Goal: Task Accomplishment & Management: Manage account settings

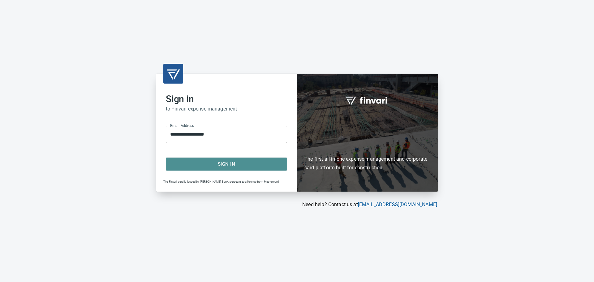
click at [256, 164] on span "Sign In" at bounding box center [227, 164] width 108 height 8
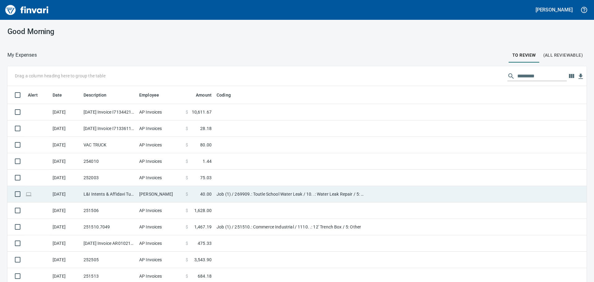
scroll to position [209, 565]
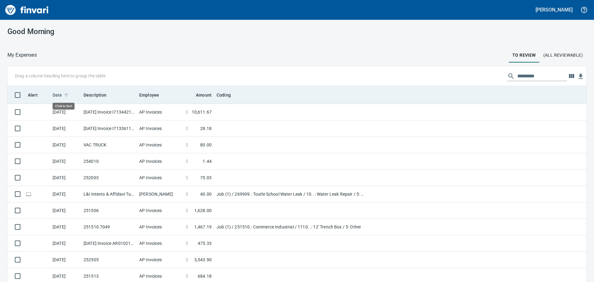
click at [62, 95] on span "Date" at bounding box center [62, 94] width 18 height 7
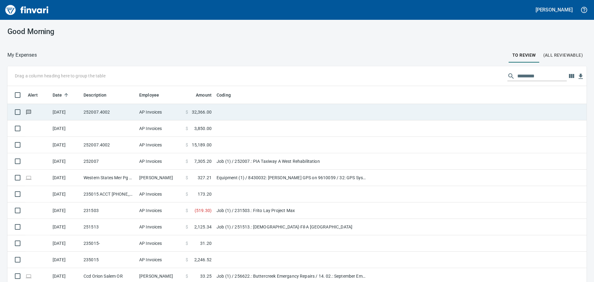
click at [29, 113] on icon at bounding box center [28, 112] width 5 height 5
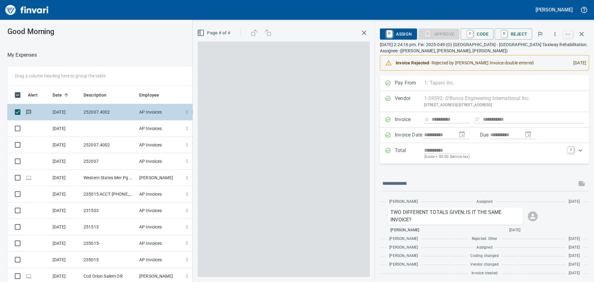
scroll to position [209, 411]
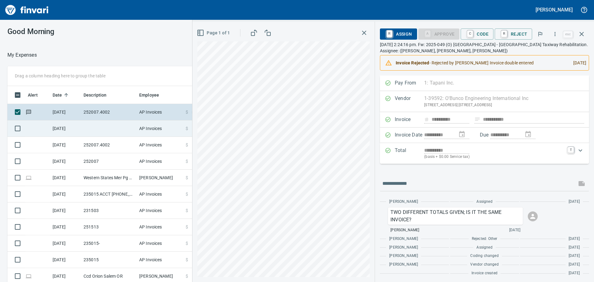
click at [72, 125] on td "[DATE]" at bounding box center [65, 128] width 31 height 16
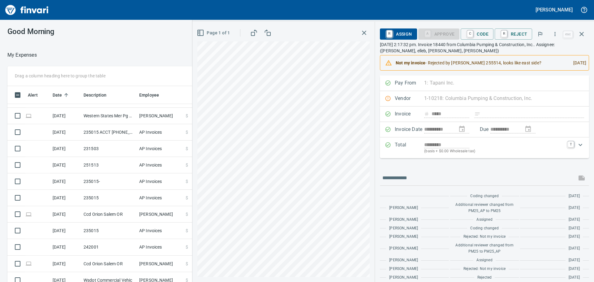
scroll to position [31, 0]
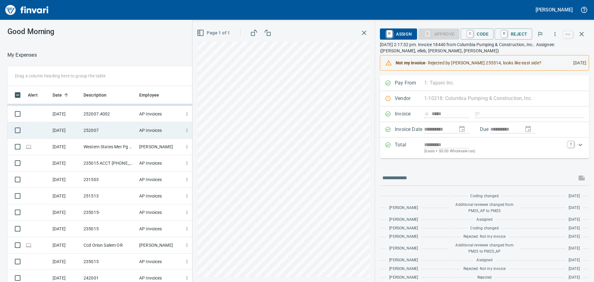
click at [123, 135] on td "252007" at bounding box center [109, 130] width 56 height 16
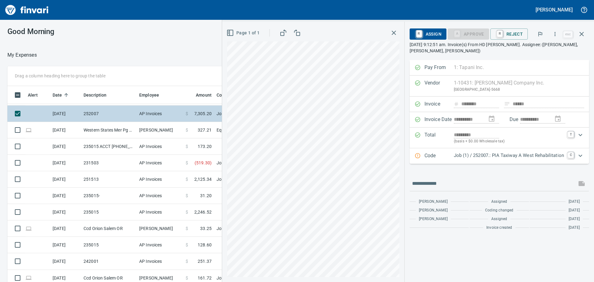
scroll to position [62, 0]
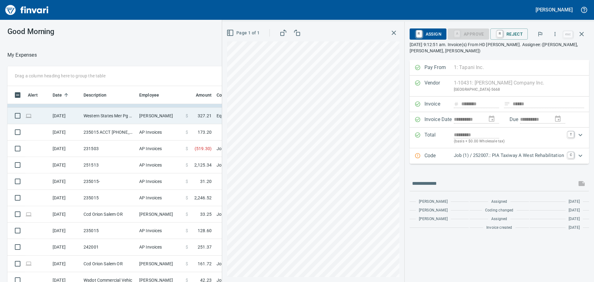
click at [118, 116] on td "Western States Mer Pg Meridian ID" at bounding box center [109, 116] width 56 height 16
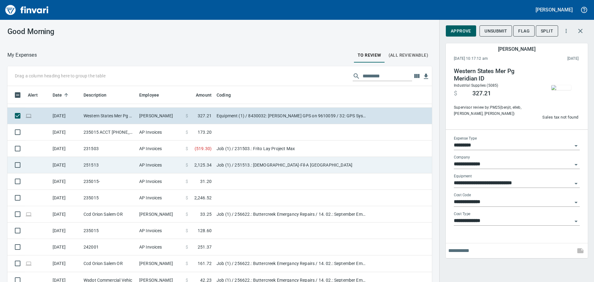
scroll to position [74, 0]
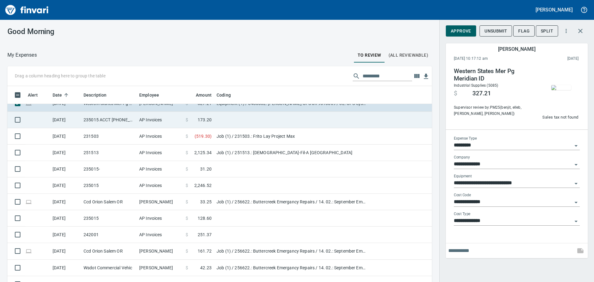
click at [119, 123] on td "235015 ACCT [PHONE_NUMBER]" at bounding box center [109, 120] width 56 height 16
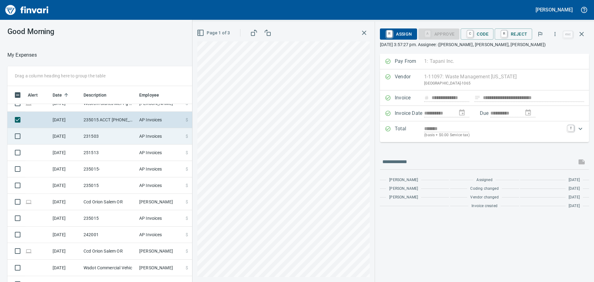
click at [76, 136] on td "[DATE]" at bounding box center [65, 136] width 31 height 16
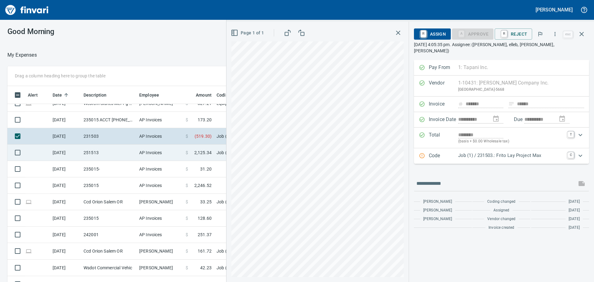
click at [110, 151] on td "251513" at bounding box center [109, 153] width 56 height 16
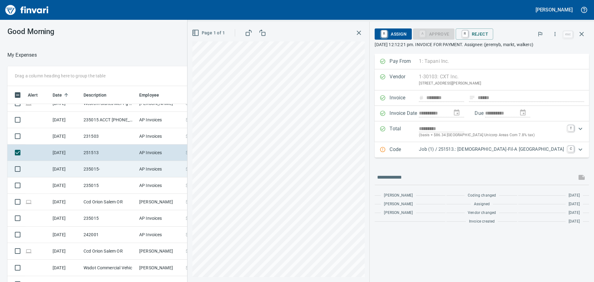
click at [113, 170] on td "235015-" at bounding box center [109, 169] width 56 height 16
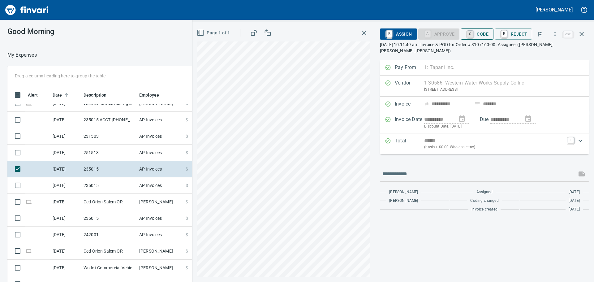
click at [473, 34] on link "C" at bounding box center [470, 34] width 6 height 7
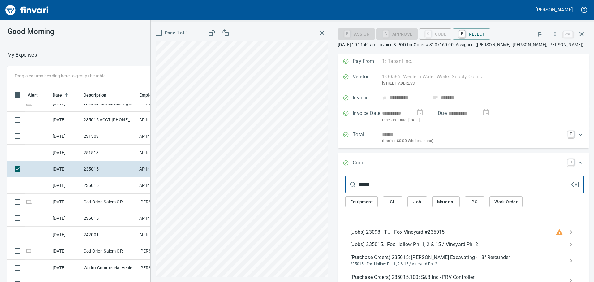
type input "******"
click at [413, 243] on span "(Jobs) 235015.: Fox Hollow Ph. 1, 2 & 15 / Vineyard Ph. 2" at bounding box center [459, 244] width 219 height 7
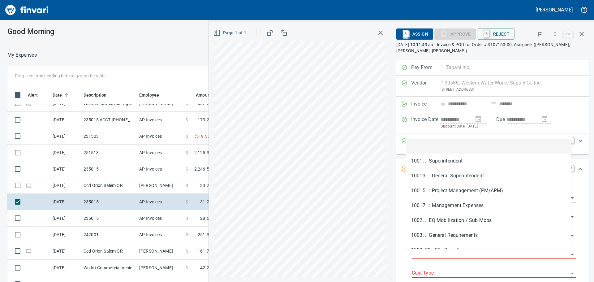
click at [430, 253] on input "Job Phase" at bounding box center [490, 254] width 157 height 9
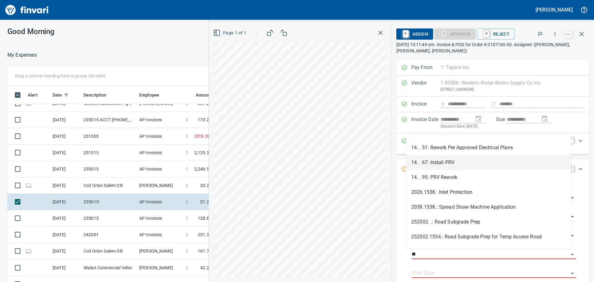
scroll to position [62, 0]
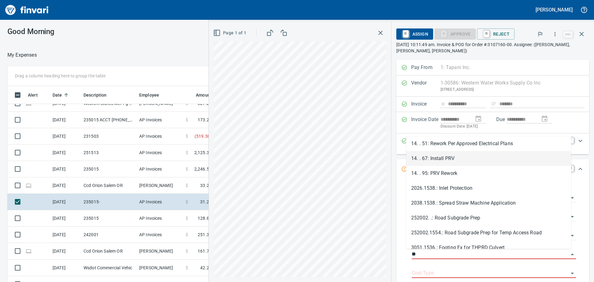
click at [469, 158] on li "14. . 67: Install PRV" at bounding box center [488, 158] width 165 height 15
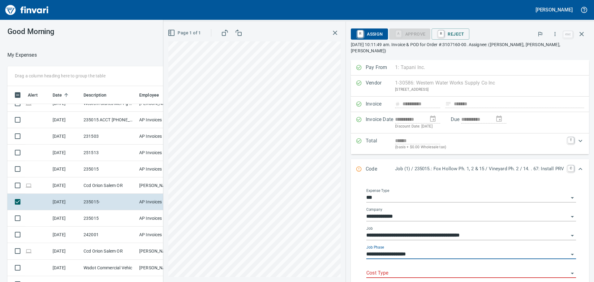
type input "**********"
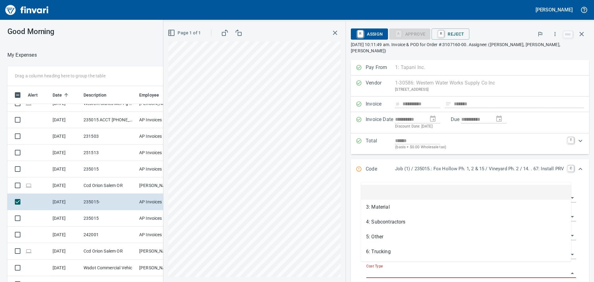
scroll to position [209, 411]
click at [402, 269] on input "Cost Type" at bounding box center [467, 273] width 202 height 9
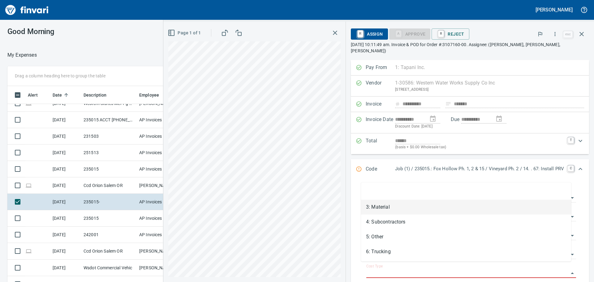
click at [399, 204] on li "3: Material" at bounding box center [466, 207] width 210 height 15
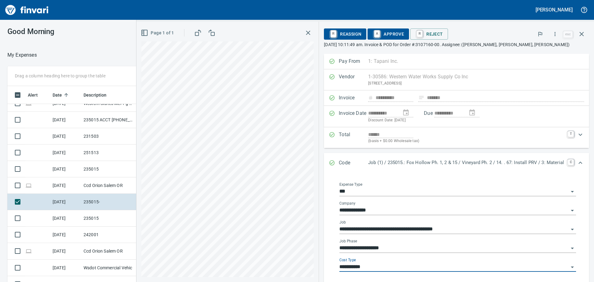
type input "**********"
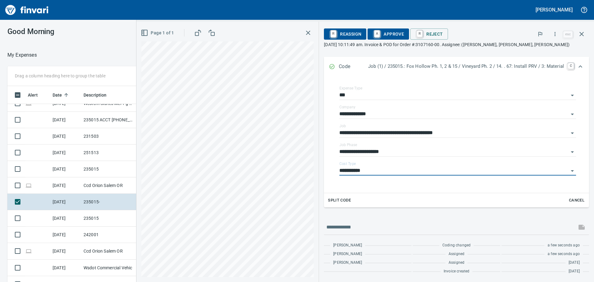
scroll to position [0, 0]
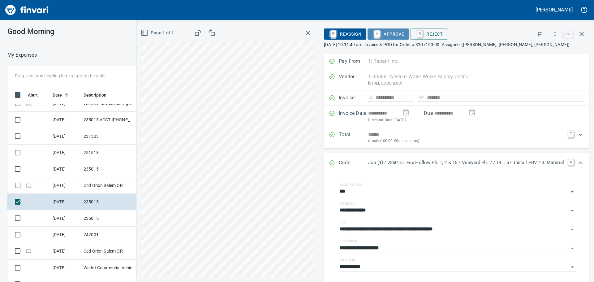
click at [391, 33] on span "A Approve" at bounding box center [389, 34] width 32 height 11
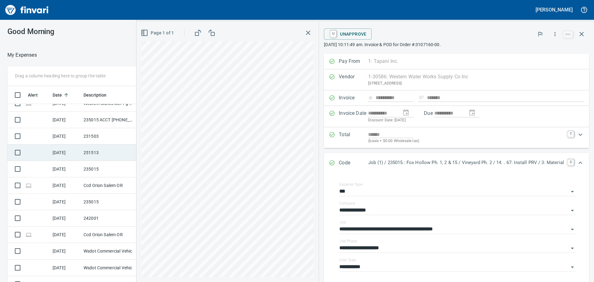
click at [103, 154] on td "251513" at bounding box center [109, 153] width 56 height 16
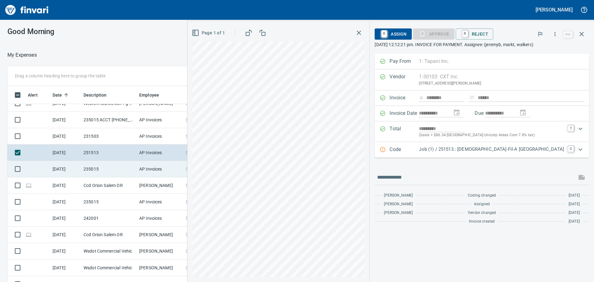
click at [123, 169] on td "235015" at bounding box center [109, 169] width 56 height 16
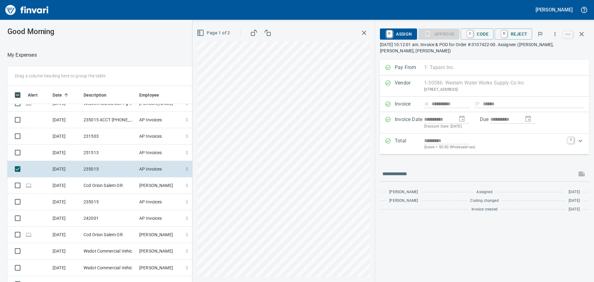
click at [373, 282] on html "[PERSON_NAME] Good Morning My Expenses To Review (All Reviewable) Drag a column…" at bounding box center [297, 141] width 594 height 282
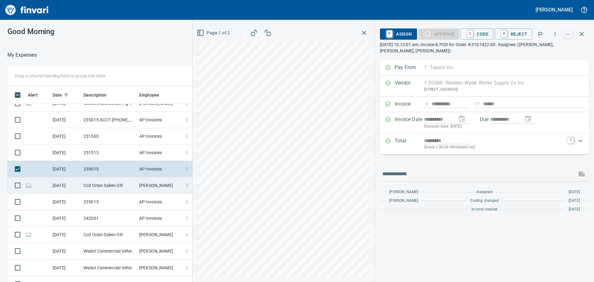
click at [121, 185] on td "Ccd Orion Salem OR" at bounding box center [109, 185] width 56 height 16
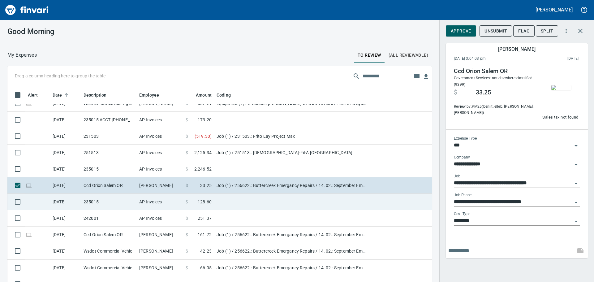
click at [113, 202] on td "235015" at bounding box center [109, 202] width 56 height 16
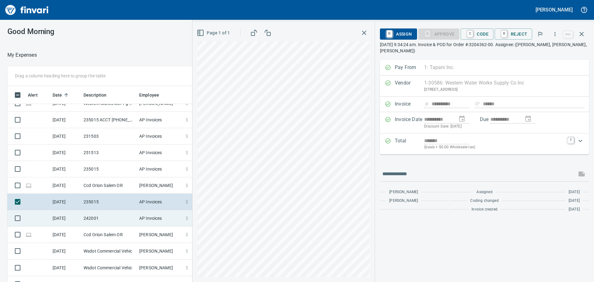
click at [118, 216] on td "242001" at bounding box center [109, 218] width 56 height 16
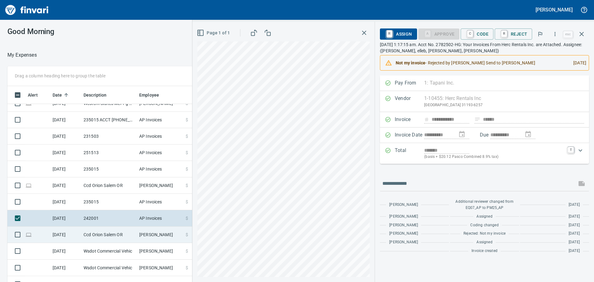
click at [124, 235] on td "Ccd Orion Salem OR" at bounding box center [109, 235] width 56 height 16
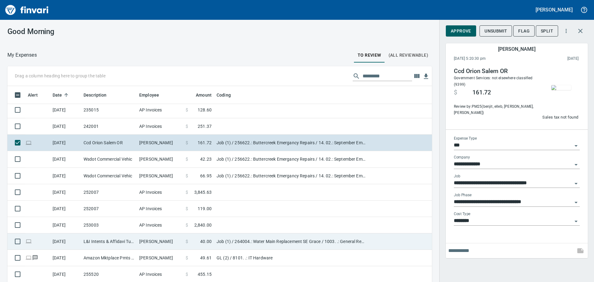
scroll to position [167, 0]
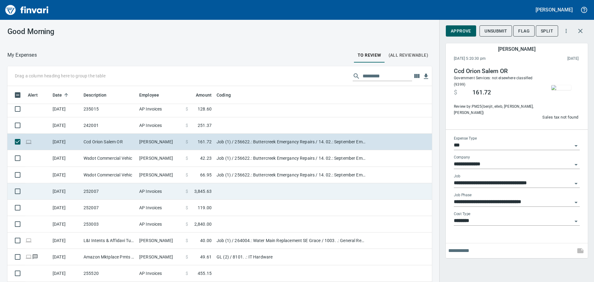
click at [121, 191] on td "252007" at bounding box center [109, 191] width 56 height 16
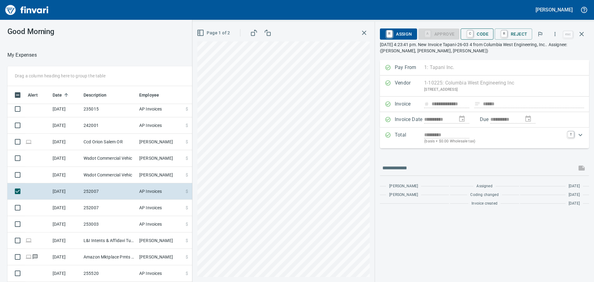
click at [477, 34] on span "C Code" at bounding box center [477, 34] width 23 height 11
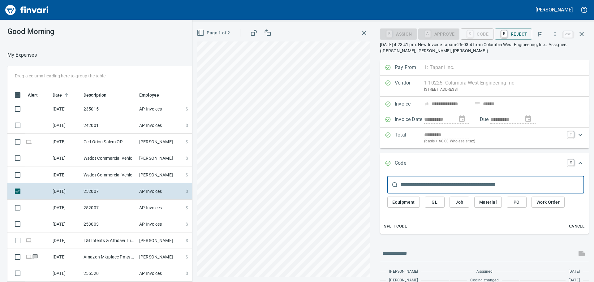
click at [461, 182] on input "text" at bounding box center [493, 184] width 184 height 17
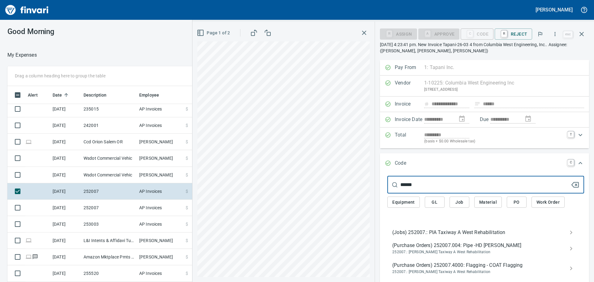
type input "******"
click at [465, 232] on span "(Jobs) 252007.: PIA Taxiway A West Rehabilitation" at bounding box center [480, 232] width 177 height 7
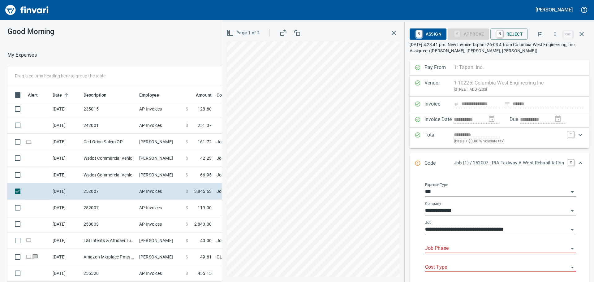
scroll to position [209, 411]
click at [461, 245] on input "Job Phase" at bounding box center [497, 248] width 144 height 9
type input "*"
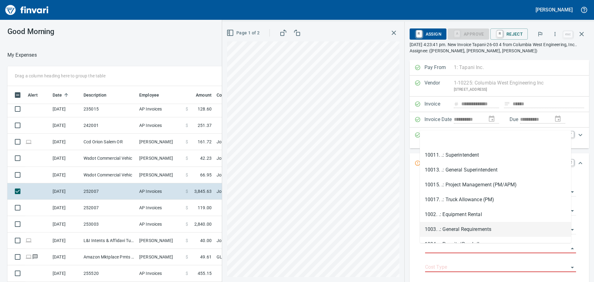
click at [456, 230] on li "1003. .: General Requirements" at bounding box center [495, 229] width 151 height 15
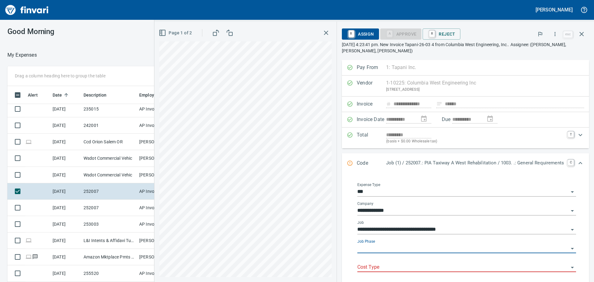
type input "**********"
click at [409, 263] on body "[PERSON_NAME] Good Morning My Expenses To Review (All Reviewable) Drag a column…" at bounding box center [297, 141] width 594 height 282
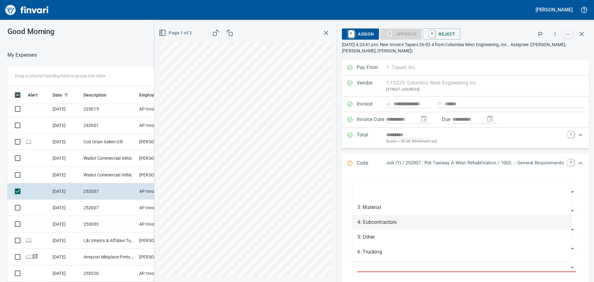
click at [401, 224] on li "4: Subcontractors" at bounding box center [462, 222] width 219 height 15
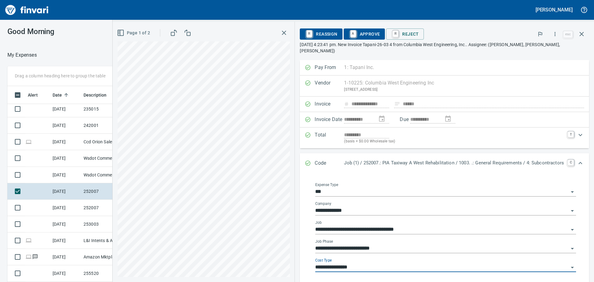
type input "**********"
click at [366, 33] on span "A Approve" at bounding box center [365, 34] width 32 height 11
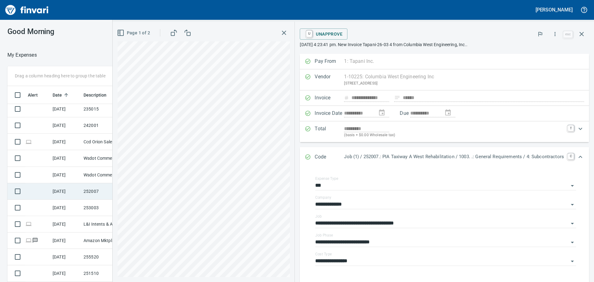
click at [69, 190] on td "[DATE]" at bounding box center [65, 191] width 31 height 16
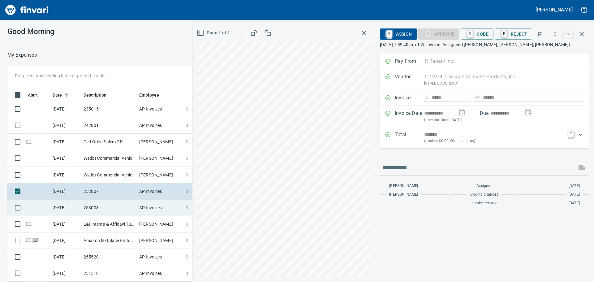
click at [96, 206] on td "253003" at bounding box center [109, 208] width 56 height 16
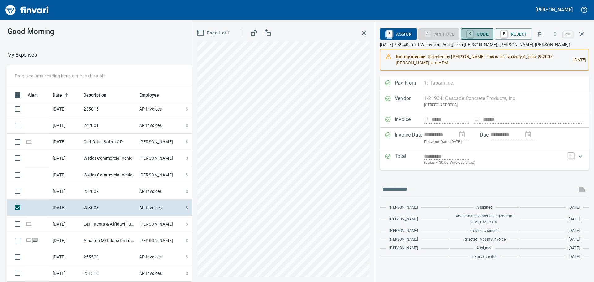
click at [489, 34] on span "C Code" at bounding box center [477, 34] width 23 height 11
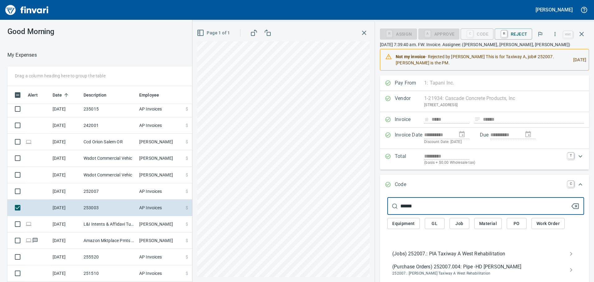
type input "******"
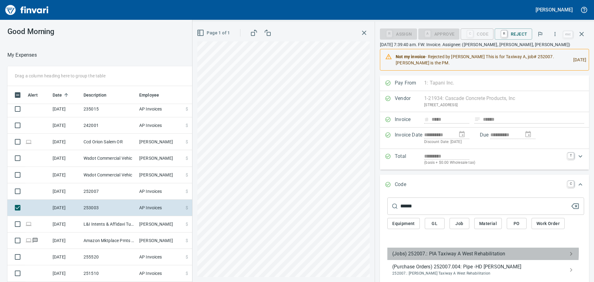
click at [461, 252] on span "(Jobs) 252007.: PIA Taxiway A West Rehabilitation" at bounding box center [480, 253] width 177 height 7
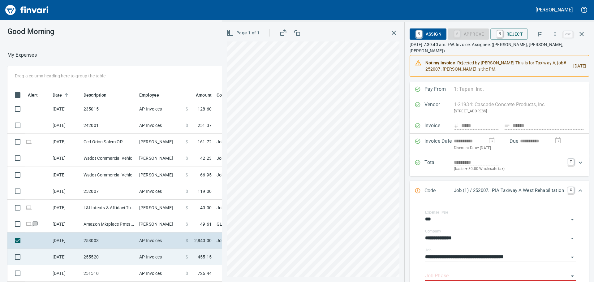
click at [100, 258] on td "255520" at bounding box center [109, 257] width 56 height 16
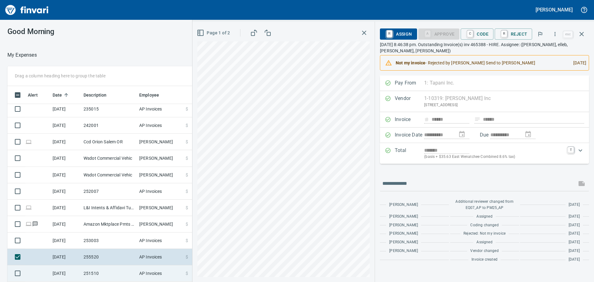
click at [116, 272] on td "251510" at bounding box center [109, 273] width 56 height 16
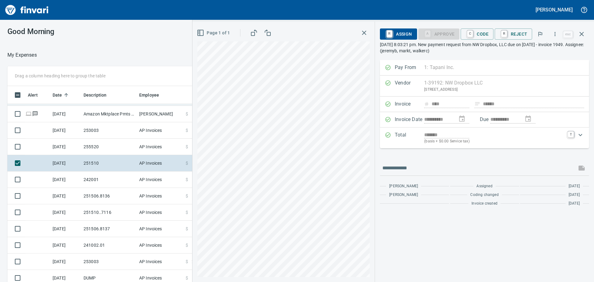
scroll to position [291, 0]
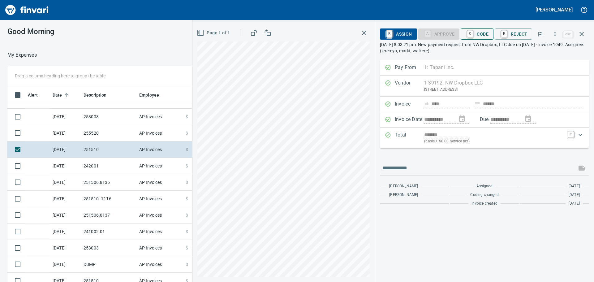
click at [481, 34] on span "C Code" at bounding box center [477, 34] width 23 height 11
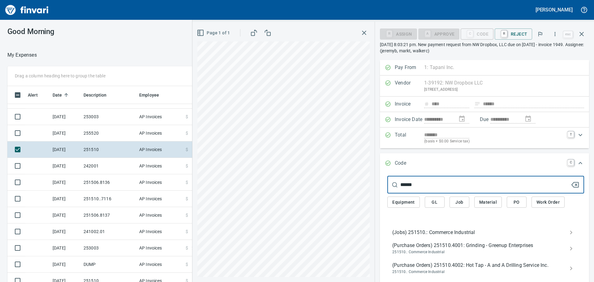
type input "******"
click at [457, 232] on span "(Jobs) 251510.: Commerce Industrial" at bounding box center [480, 232] width 177 height 7
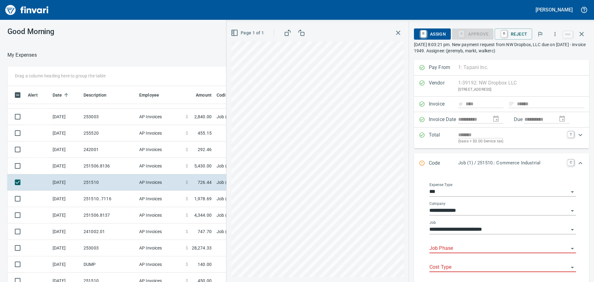
scroll to position [209, 411]
click at [466, 245] on input "Job Phase" at bounding box center [499, 248] width 139 height 9
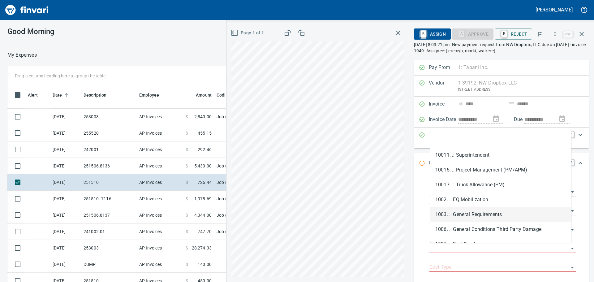
click at [465, 216] on li "1003. .: General Requirements" at bounding box center [501, 214] width 141 height 15
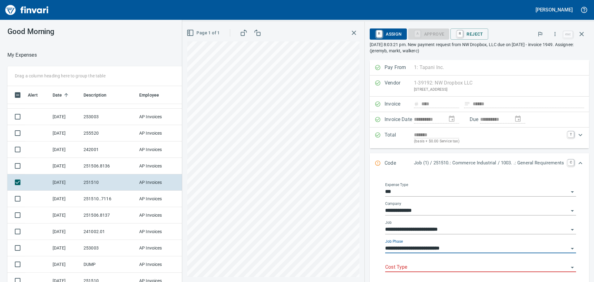
type input "**********"
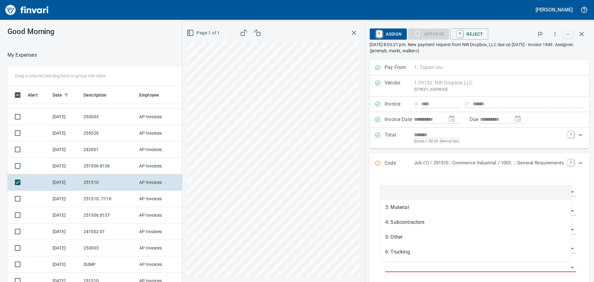
click at [429, 264] on input "Cost Type" at bounding box center [477, 267] width 184 height 9
click at [400, 239] on li "5: Other" at bounding box center [475, 237] width 191 height 15
type input "********"
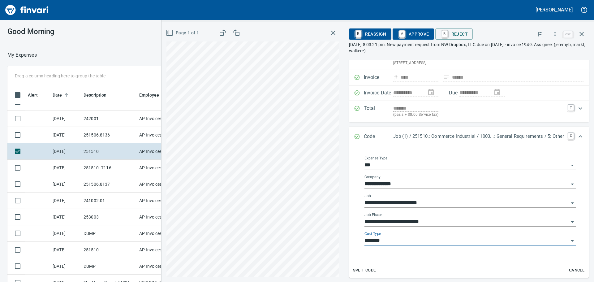
scroll to position [0, 0]
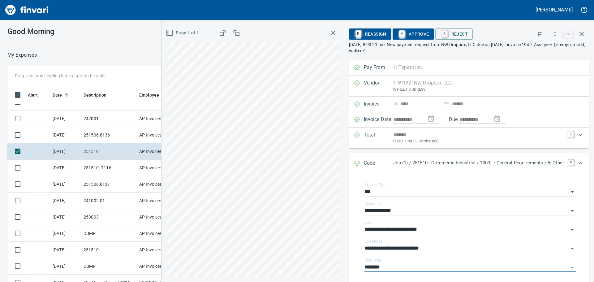
click at [411, 32] on span "A Approve" at bounding box center [414, 34] width 32 height 11
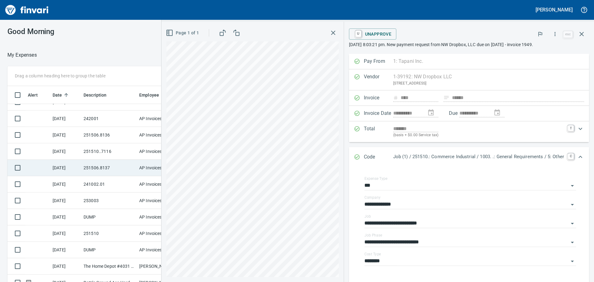
click at [117, 168] on td "251506.8137" at bounding box center [109, 168] width 56 height 16
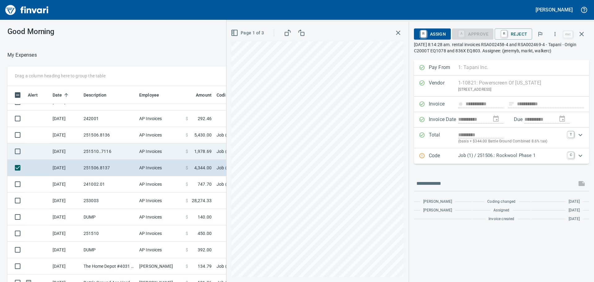
click at [111, 146] on td "251510..7116" at bounding box center [109, 151] width 56 height 16
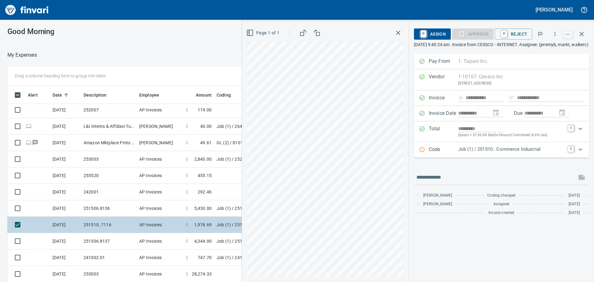
scroll to position [229, 0]
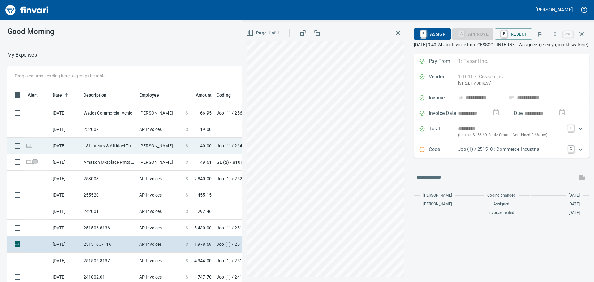
click at [120, 145] on td "L&I Intents & Affidavi Tumwater [GEOGRAPHIC_DATA]" at bounding box center [109, 146] width 56 height 16
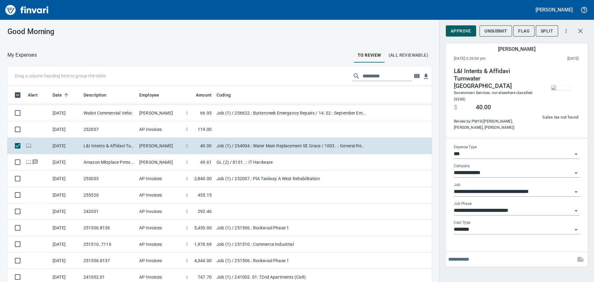
click at [557, 86] on img "button" at bounding box center [562, 87] width 20 height 5
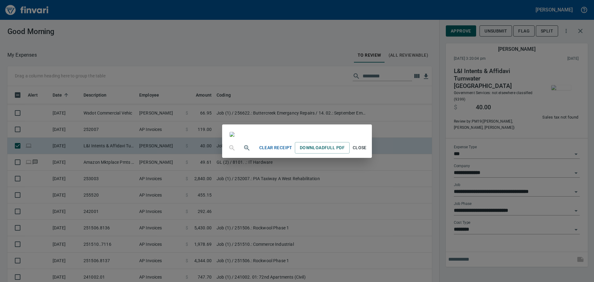
click at [97, 40] on div "Clear Receipt Download Full PDF Close" at bounding box center [297, 141] width 594 height 282
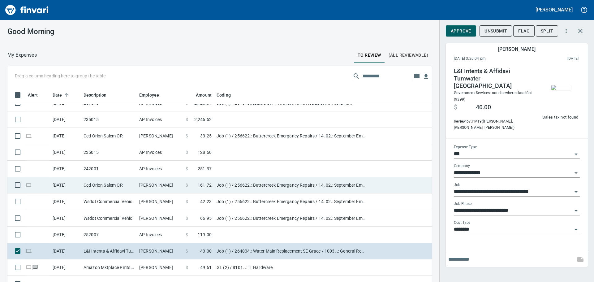
scroll to position [155, 0]
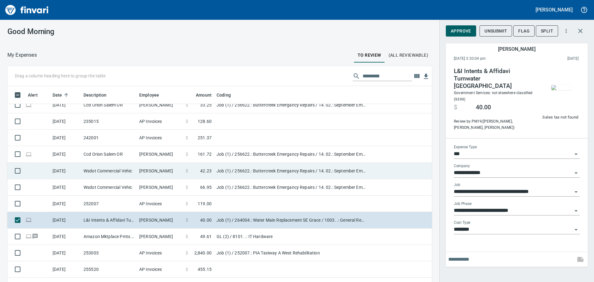
click at [117, 170] on td "Wsdot Commercial Vehic" at bounding box center [109, 171] width 56 height 16
type input "**********"
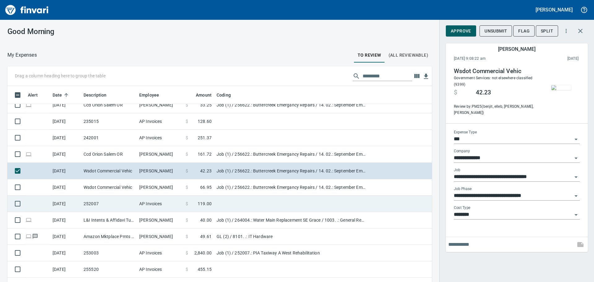
click at [120, 203] on td "252007" at bounding box center [109, 204] width 56 height 16
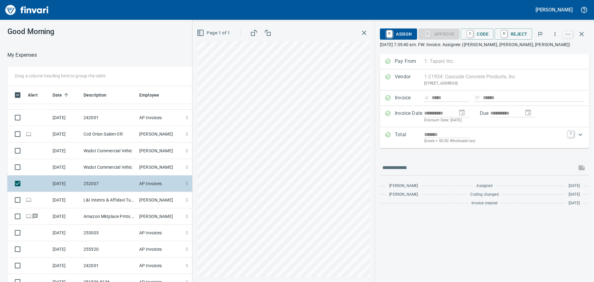
scroll to position [186, 0]
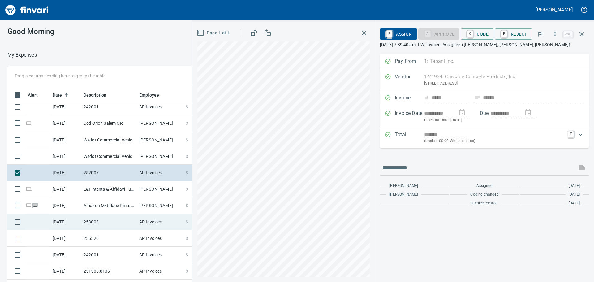
click at [109, 218] on td "253003" at bounding box center [109, 222] width 56 height 16
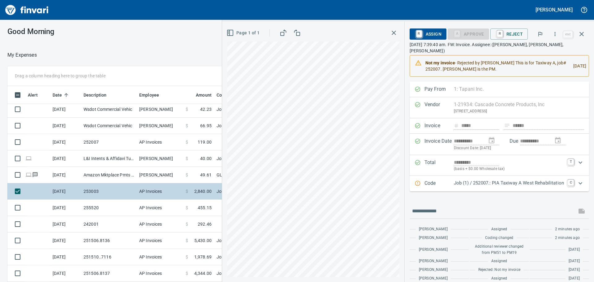
scroll to position [217, 0]
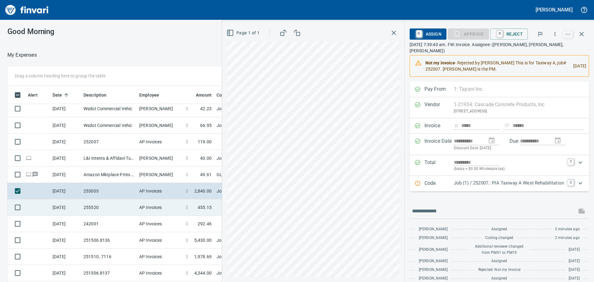
click at [112, 209] on td "255520" at bounding box center [109, 207] width 56 height 16
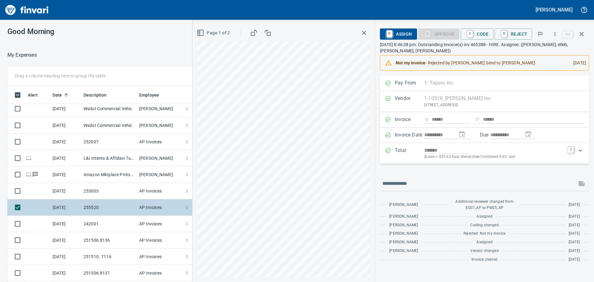
scroll to position [248, 0]
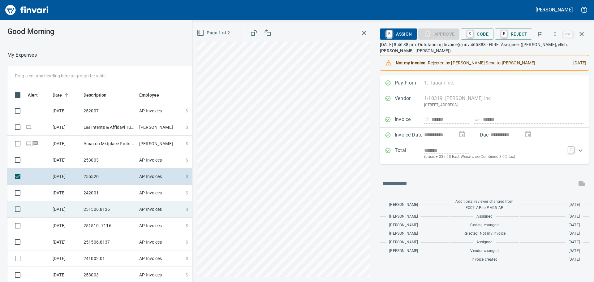
click at [119, 208] on td "251506.8136" at bounding box center [109, 209] width 56 height 16
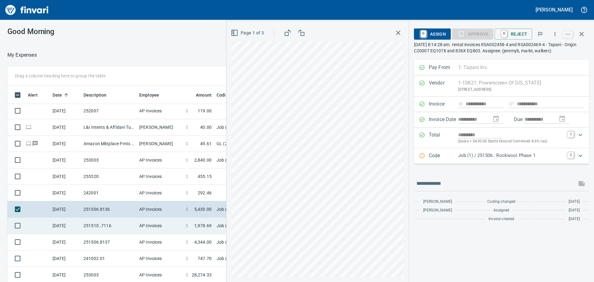
click at [120, 227] on td "251510..7116" at bounding box center [109, 226] width 56 height 16
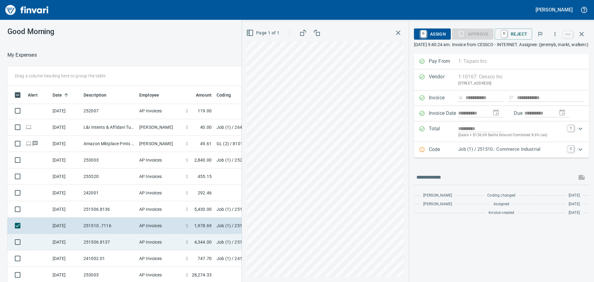
click at [106, 242] on td "251506.8137" at bounding box center [109, 242] width 56 height 16
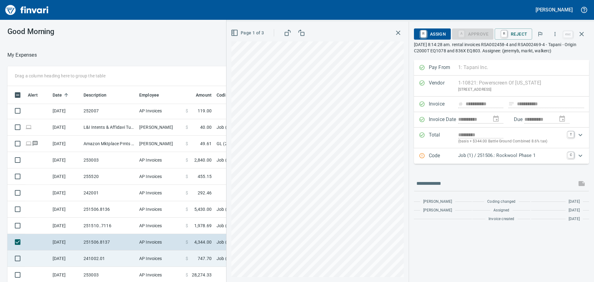
click at [119, 258] on td "241002.01" at bounding box center [109, 258] width 56 height 16
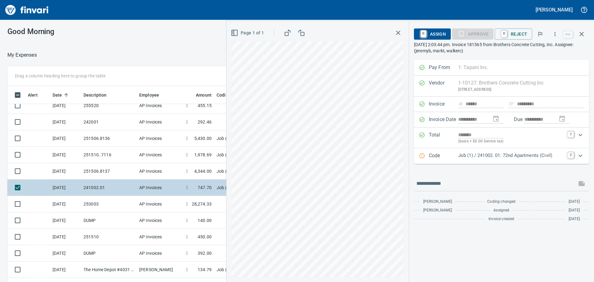
scroll to position [340, 0]
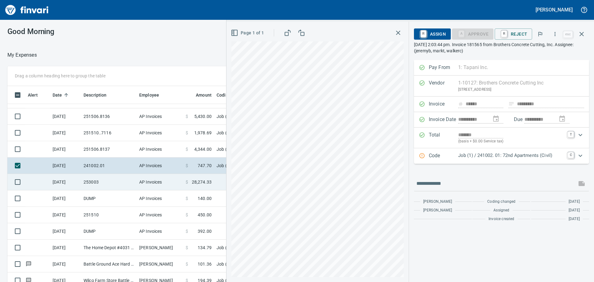
click at [121, 184] on td "253003" at bounding box center [109, 182] width 56 height 16
